Goal: Complete application form

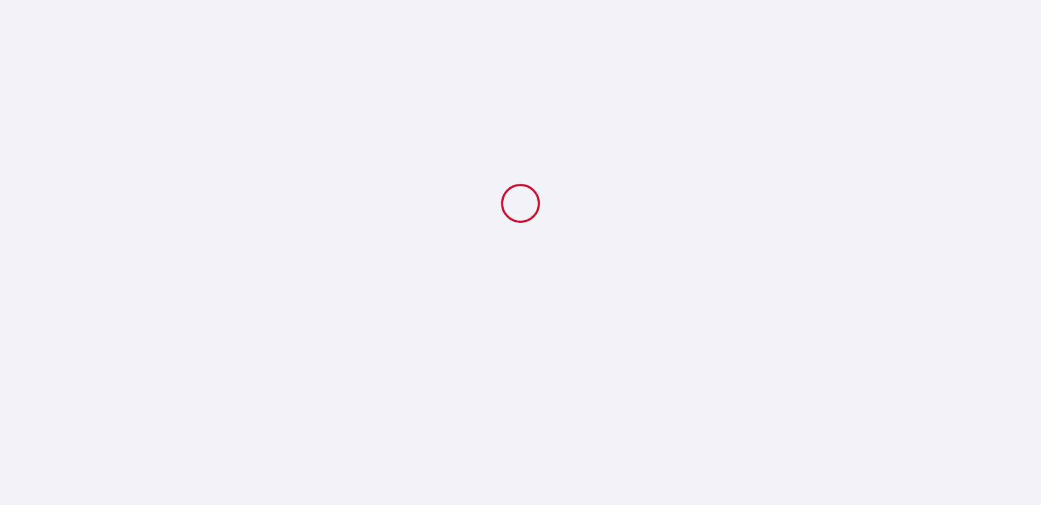
select select
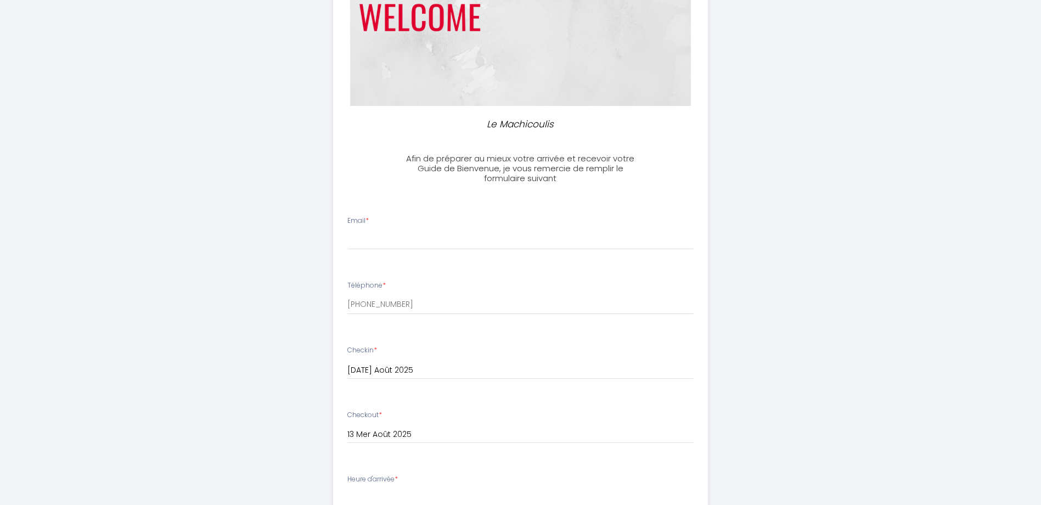
scroll to position [165, 0]
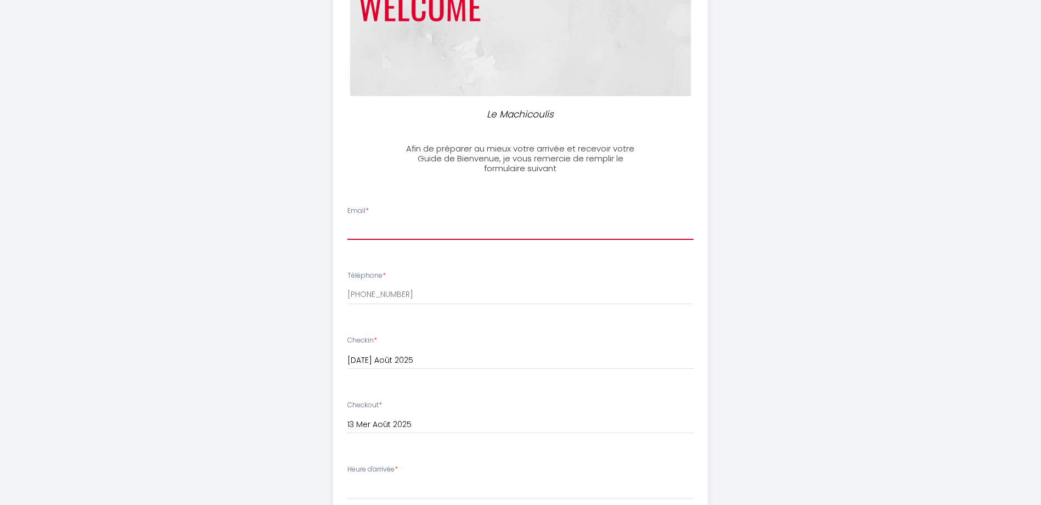
click at [385, 221] on input "Email *" at bounding box center [520, 230] width 346 height 20
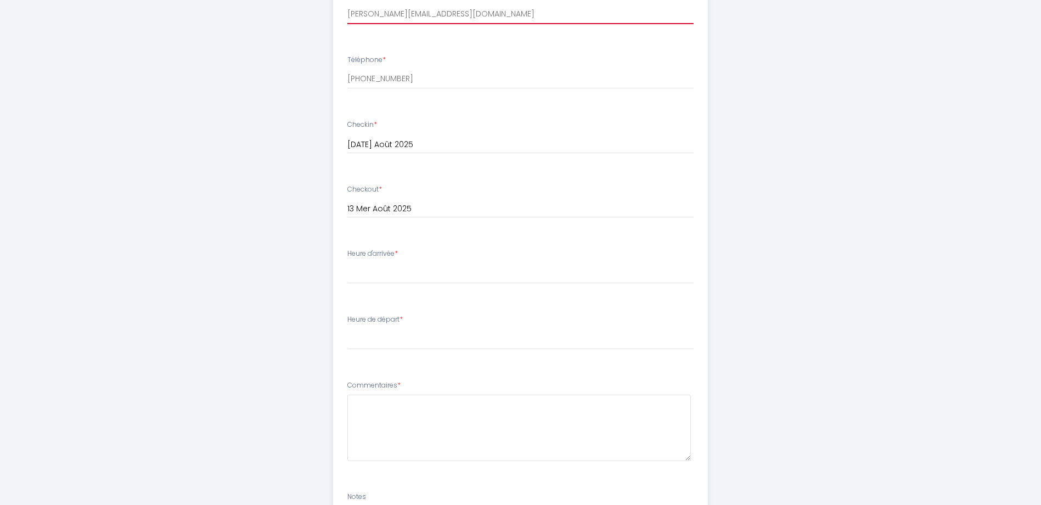
scroll to position [384, 0]
type input "[PERSON_NAME][EMAIL_ADDRESS][DOMAIN_NAME]"
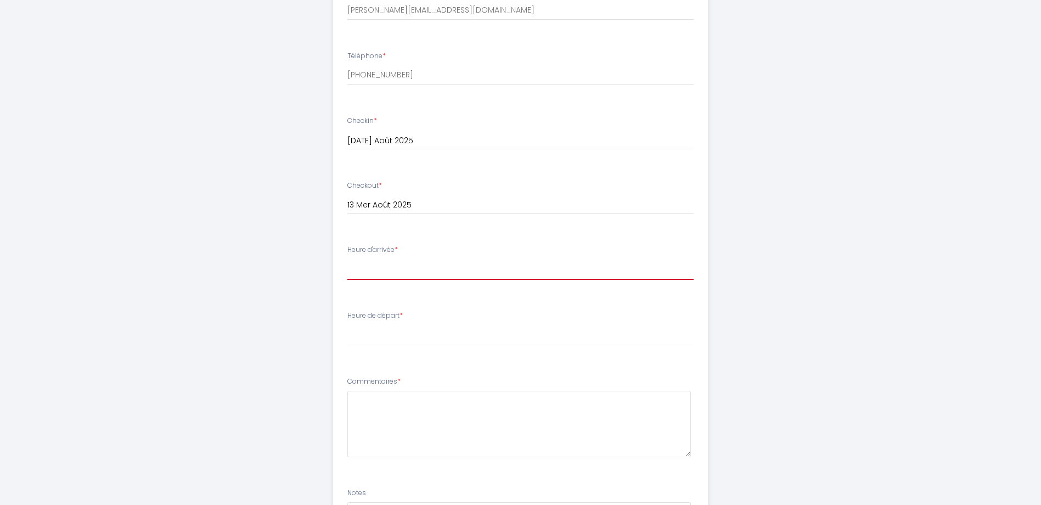
click at [450, 265] on select "17:00 17:30 18:00 18:30 19:00 19:30 20:00" at bounding box center [520, 269] width 346 height 21
select select "17:00"
click at [347, 259] on select "17:00 17:30 18:00 18:30 19:00 19:30 20:00" at bounding box center [520, 269] width 346 height 21
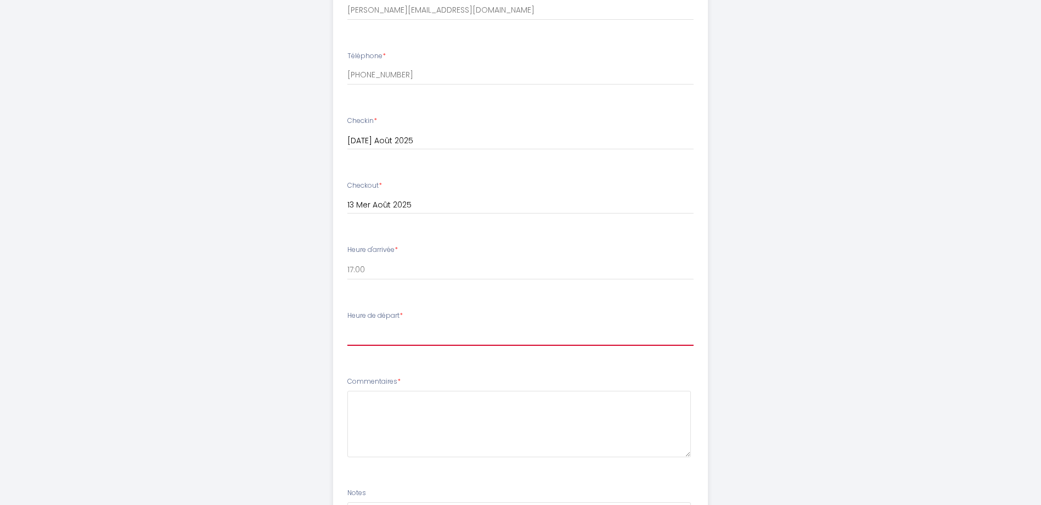
click at [388, 332] on select "00:00 00:30 01:00 01:30 02:00 02:30 03:00 03:30 04:00 04:30 05:00 05:30 06:00 0…" at bounding box center [520, 335] width 346 height 21
select select "10:00"
click at [347, 325] on select "00:00 00:30 01:00 01:30 02:00 02:30 03:00 03:30 04:00 04:30 05:00 05:30 06:00 0…" at bounding box center [520, 335] width 346 height 21
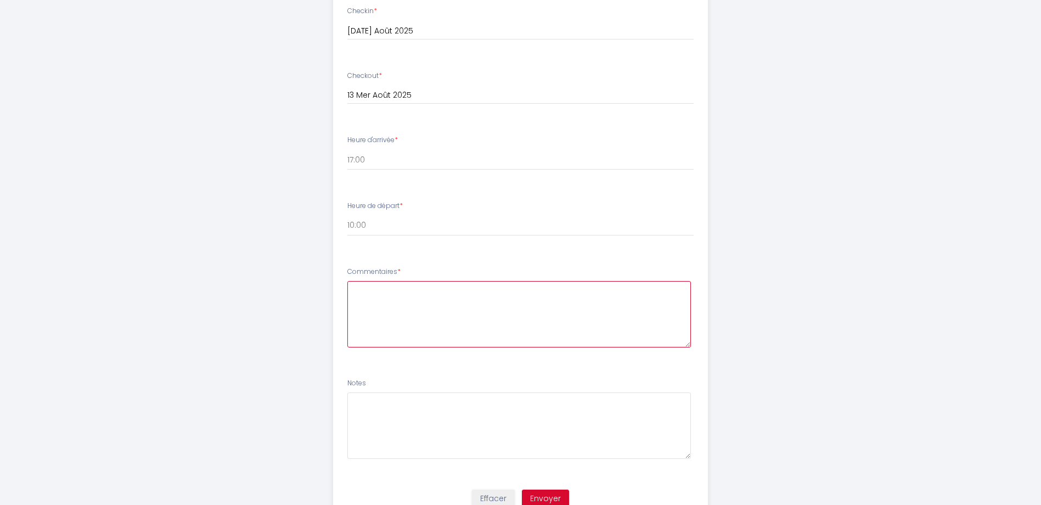
click at [398, 323] on textarea at bounding box center [519, 314] width 344 height 66
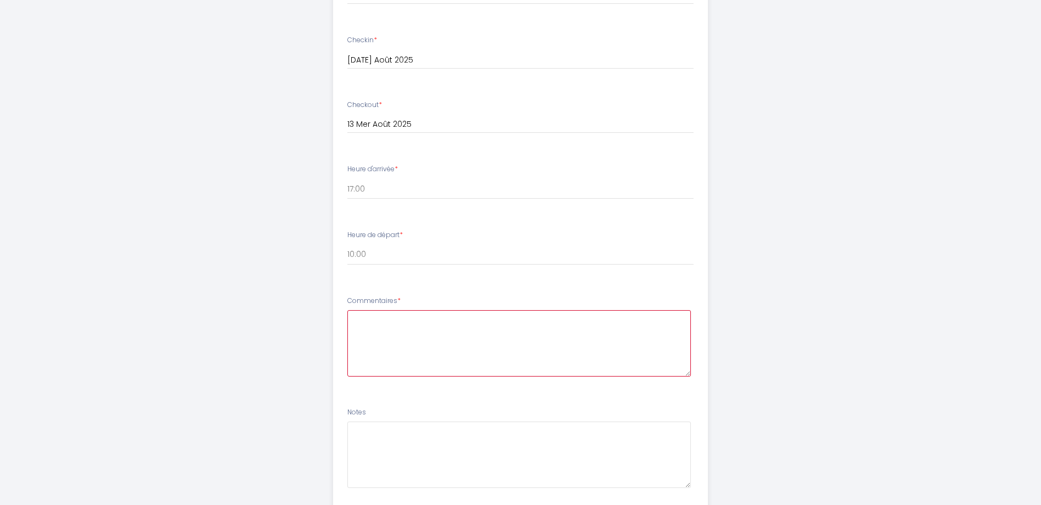
scroll to position [541, 0]
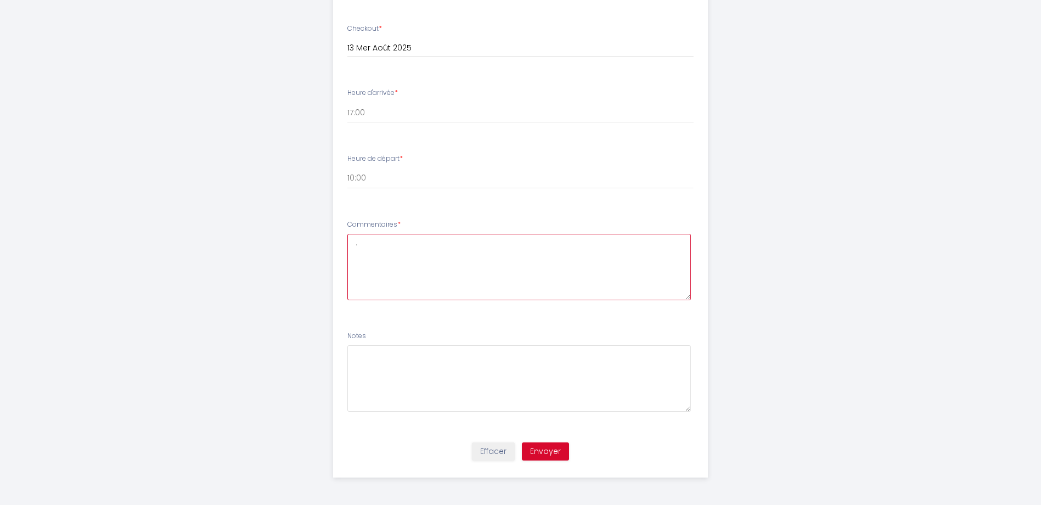
type textarea "."
click at [557, 455] on button "Envoyer" at bounding box center [545, 451] width 47 height 19
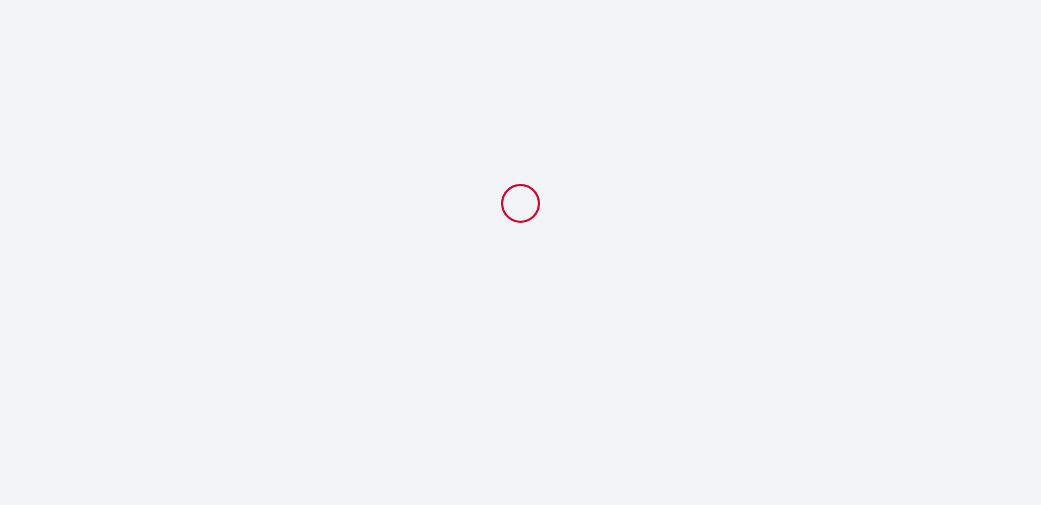
scroll to position [0, 0]
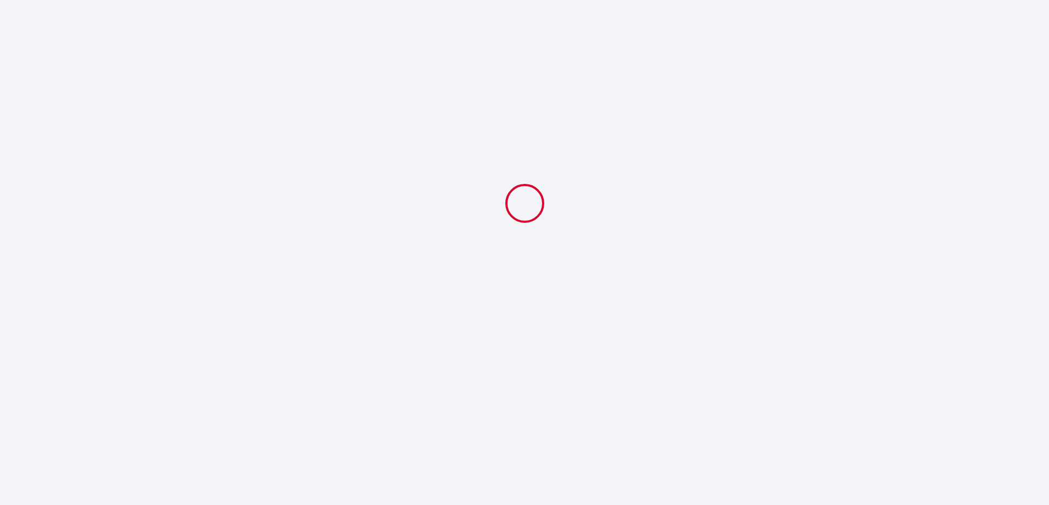
select select "10:00"
